Goal: Information Seeking & Learning: Learn about a topic

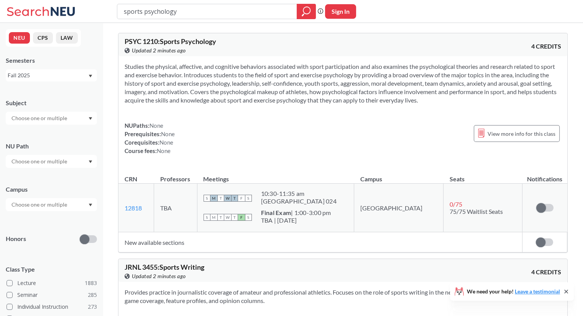
click at [43, 121] on input "text" at bounding box center [40, 118] width 64 height 9
drag, startPoint x: 179, startPoint y: 12, endPoint x: 126, endPoint y: 16, distance: 53.0
click at [126, 16] on input "sports psychology" at bounding box center [207, 11] width 168 height 13
type input "s"
click at [85, 116] on div at bounding box center [51, 118] width 91 height 13
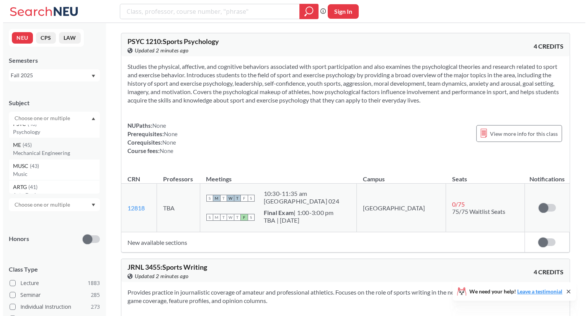
scroll to position [306, 0]
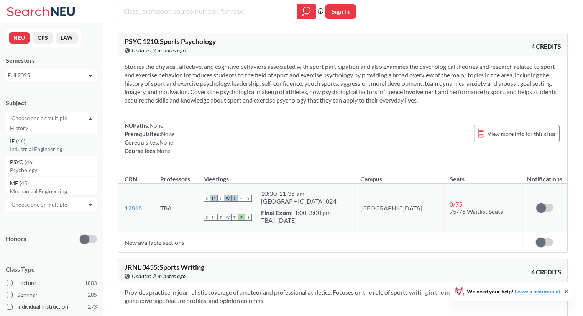
click at [57, 144] on div "IE ( 46 )" at bounding box center [53, 141] width 87 height 8
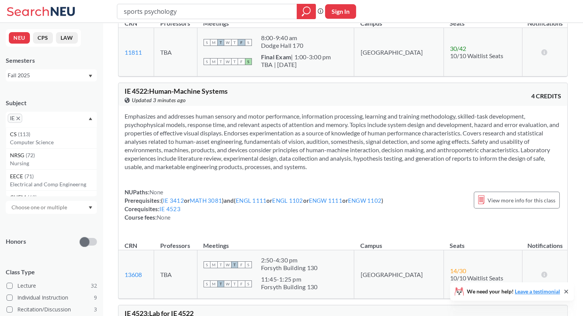
scroll to position [1992, 0]
